Goal: Find specific page/section: Find specific page/section

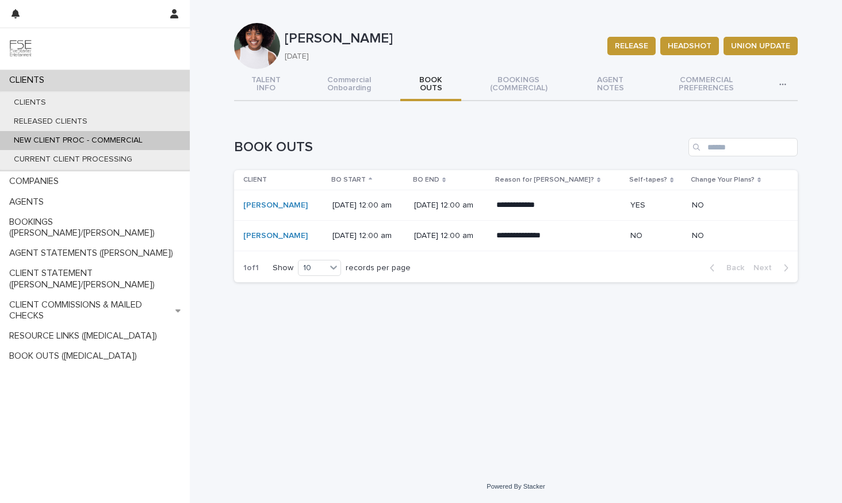
click at [57, 76] on div "CLIENTS" at bounding box center [95, 80] width 190 height 20
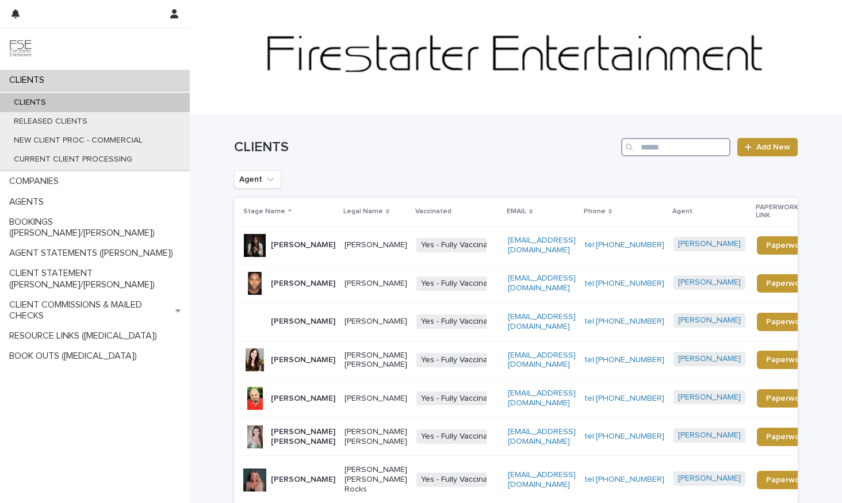
click at [683, 143] on input "Search" at bounding box center [675, 147] width 109 height 18
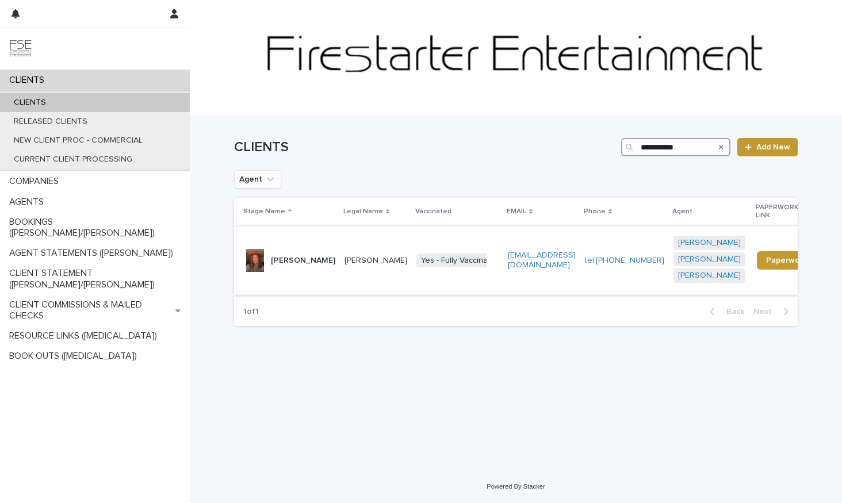
type input "**********"
click at [276, 256] on p "[PERSON_NAME]" at bounding box center [303, 261] width 64 height 10
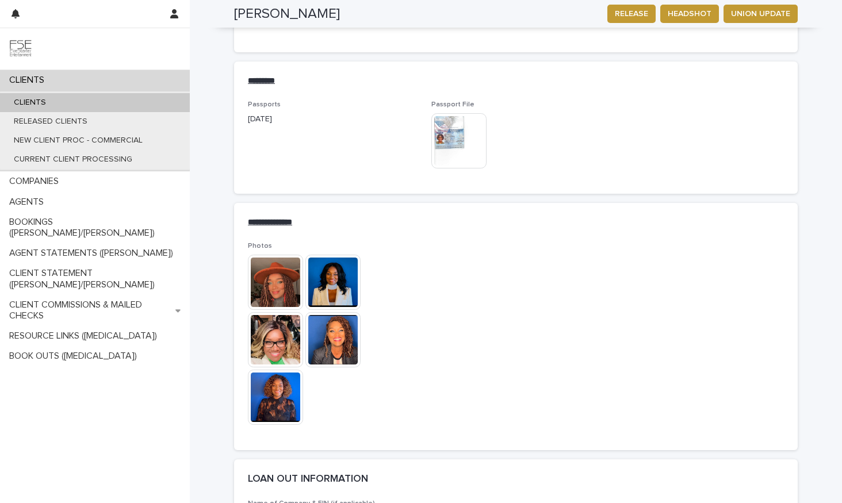
scroll to position [1645, 0]
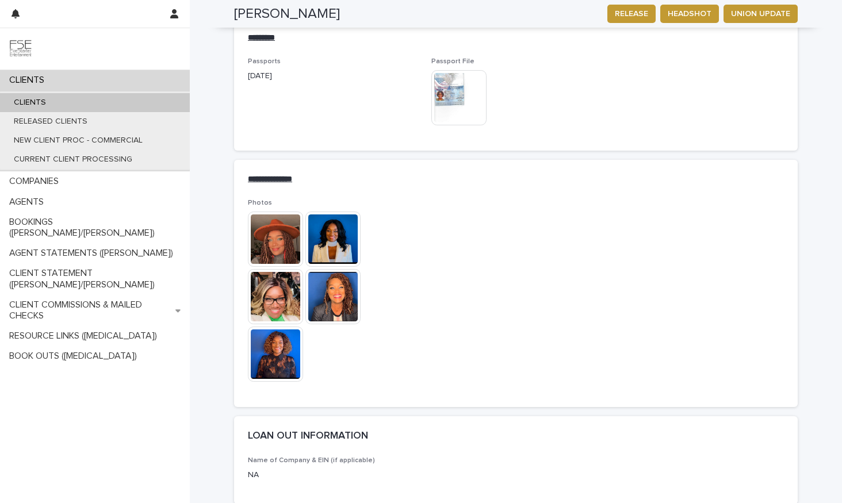
click at [275, 212] on img at bounding box center [275, 239] width 55 height 55
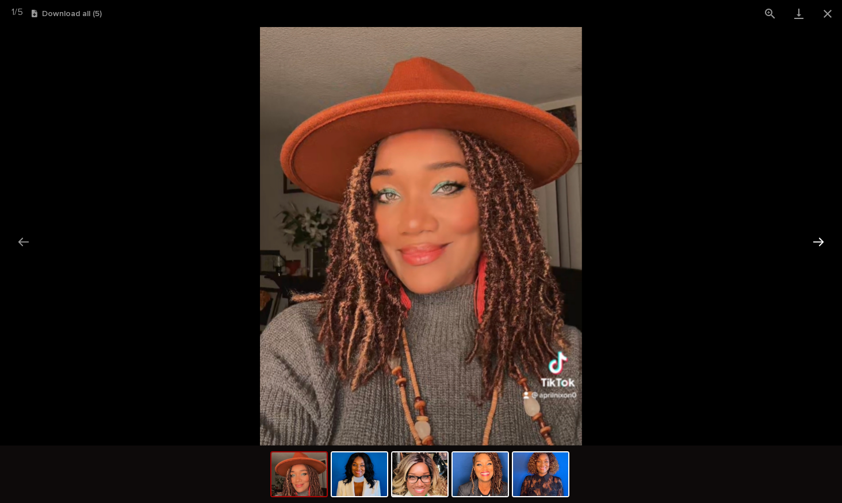
click at [823, 246] on button "Next slide" at bounding box center [818, 242] width 24 height 22
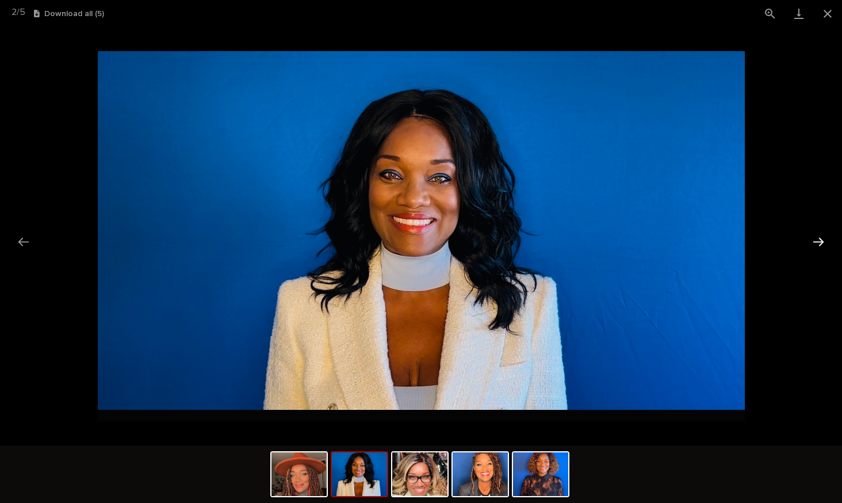
click at [823, 246] on button "Next slide" at bounding box center [818, 242] width 24 height 22
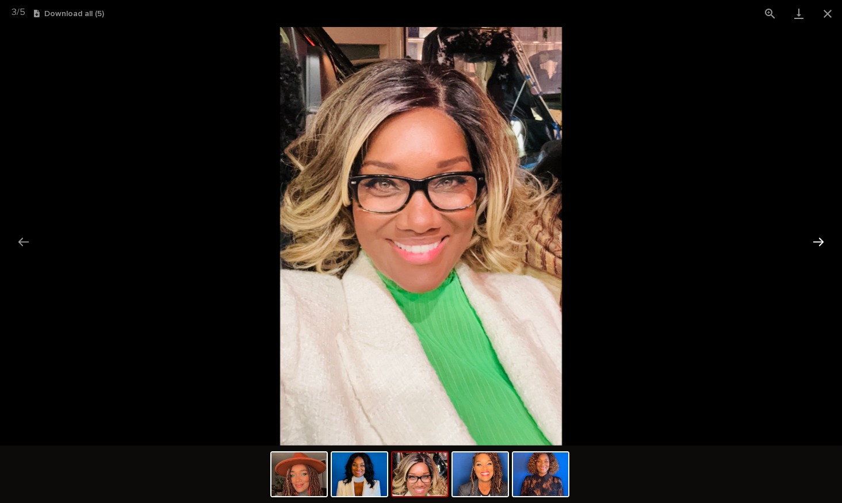
click at [823, 246] on button "Next slide" at bounding box center [818, 242] width 24 height 22
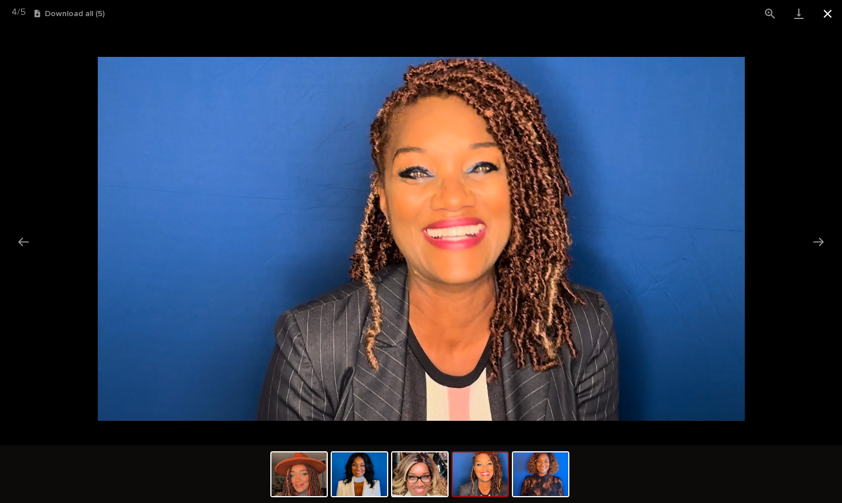
click at [828, 13] on button "Close gallery" at bounding box center [827, 13] width 29 height 27
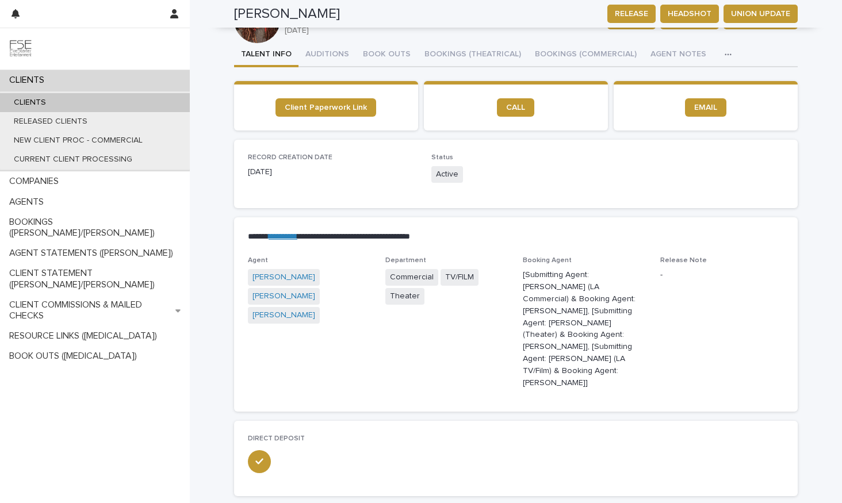
scroll to position [0, 0]
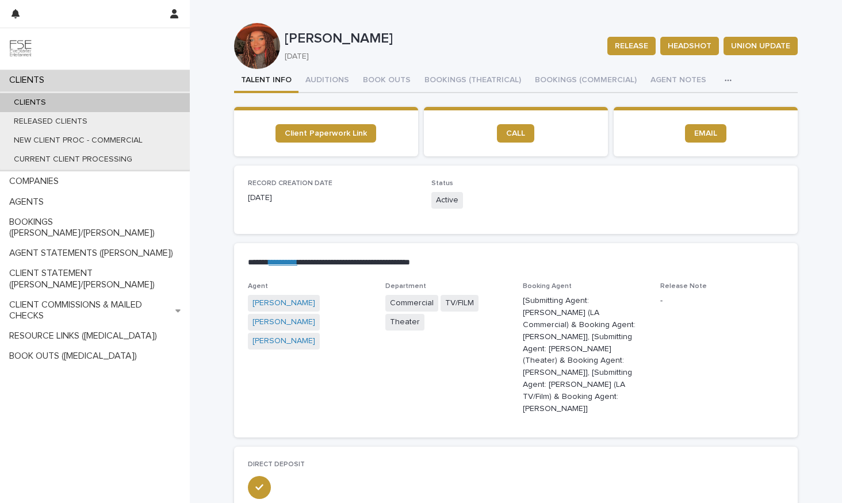
click at [67, 93] on div "CLIENTS" at bounding box center [95, 102] width 190 height 19
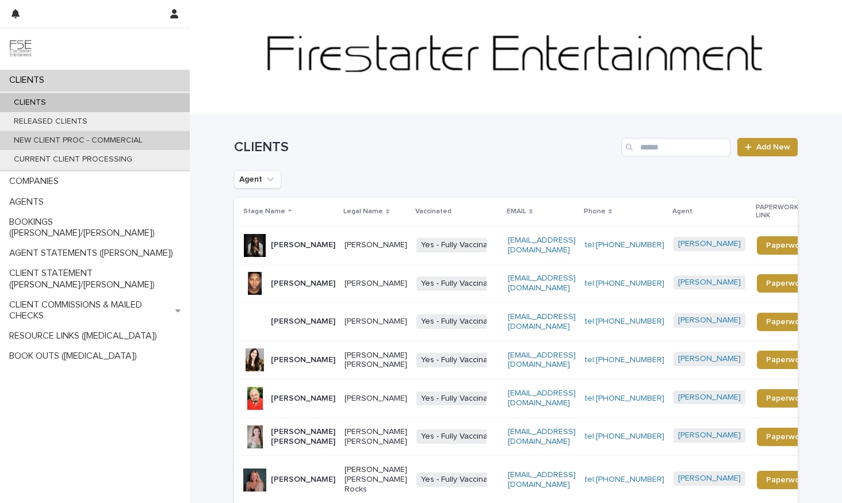
click at [95, 137] on p "NEW CLIENT PROC - COMMERCIAL" at bounding box center [78, 141] width 147 height 10
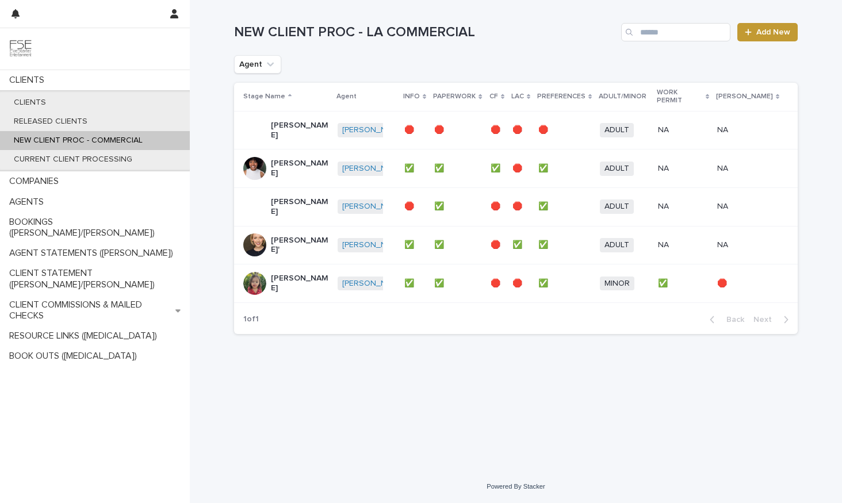
click at [347, 93] on p "Agent" at bounding box center [346, 96] width 20 height 13
click at [270, 62] on icon "Agent" at bounding box center [269, 64] width 11 height 11
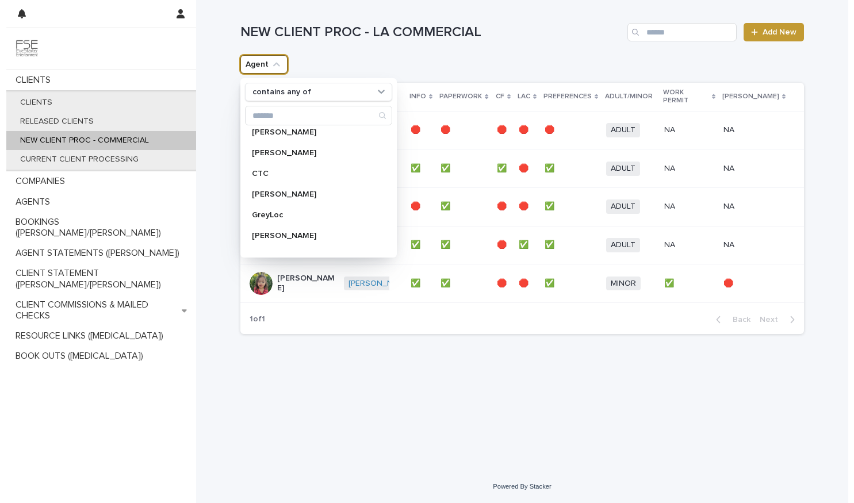
scroll to position [287, 0]
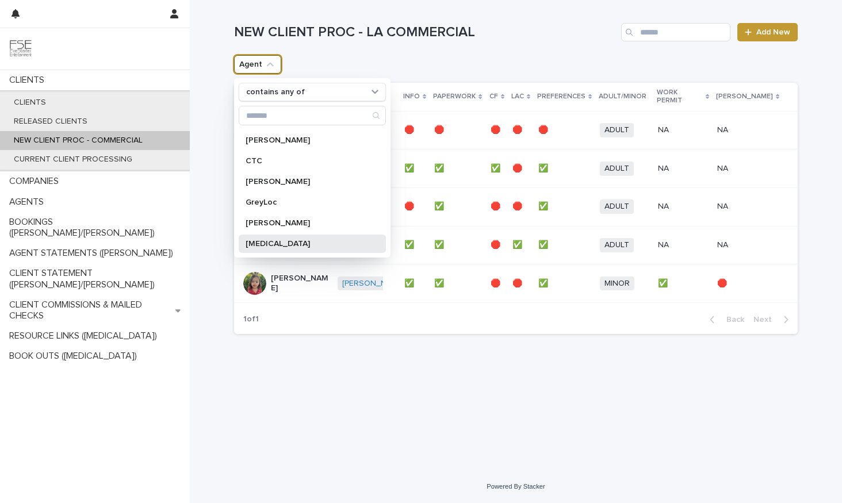
click at [278, 247] on p "[MEDICAL_DATA]" at bounding box center [306, 244] width 122 height 8
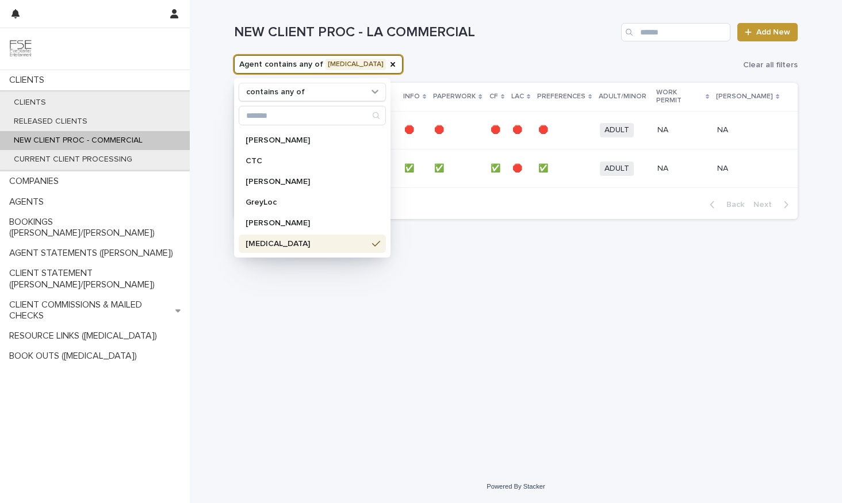
click at [320, 337] on div "Loading... Saving… Loading... Saving… NEW CLIENT PROC - LA COMMERCIAL Add New A…" at bounding box center [515, 221] width 575 height 442
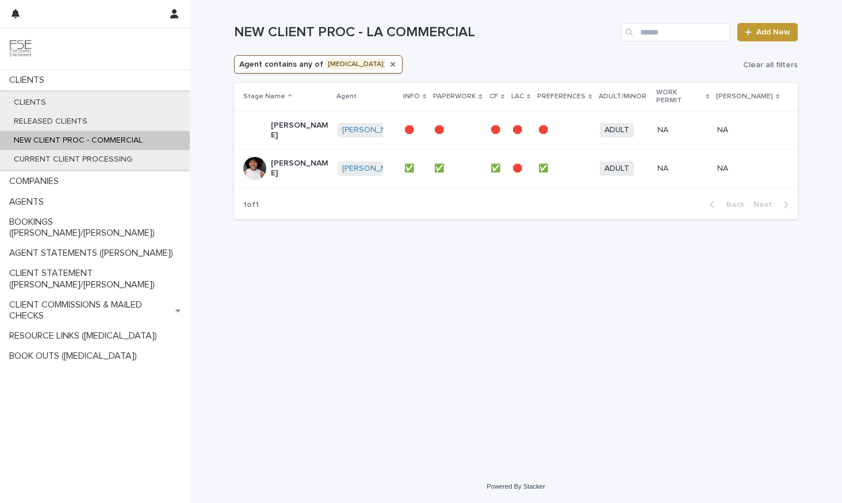
click at [390, 65] on icon "Agent" at bounding box center [392, 64] width 5 height 5
